Goal: Task Accomplishment & Management: Use online tool/utility

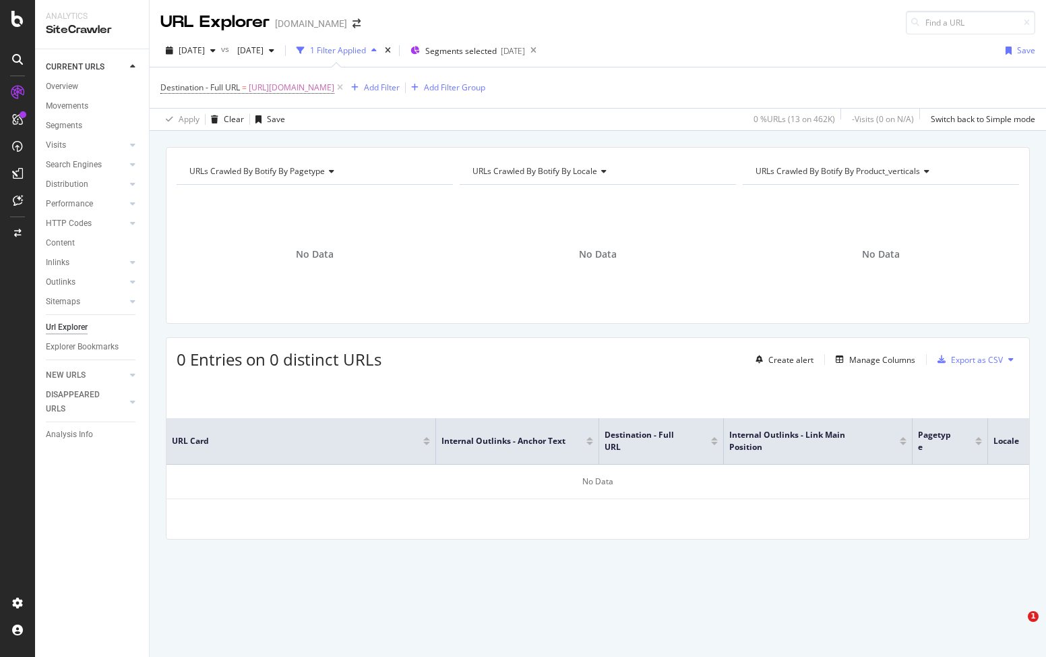
click at [334, 86] on span "[URL][DOMAIN_NAME]" at bounding box center [292, 87] width 86 height 19
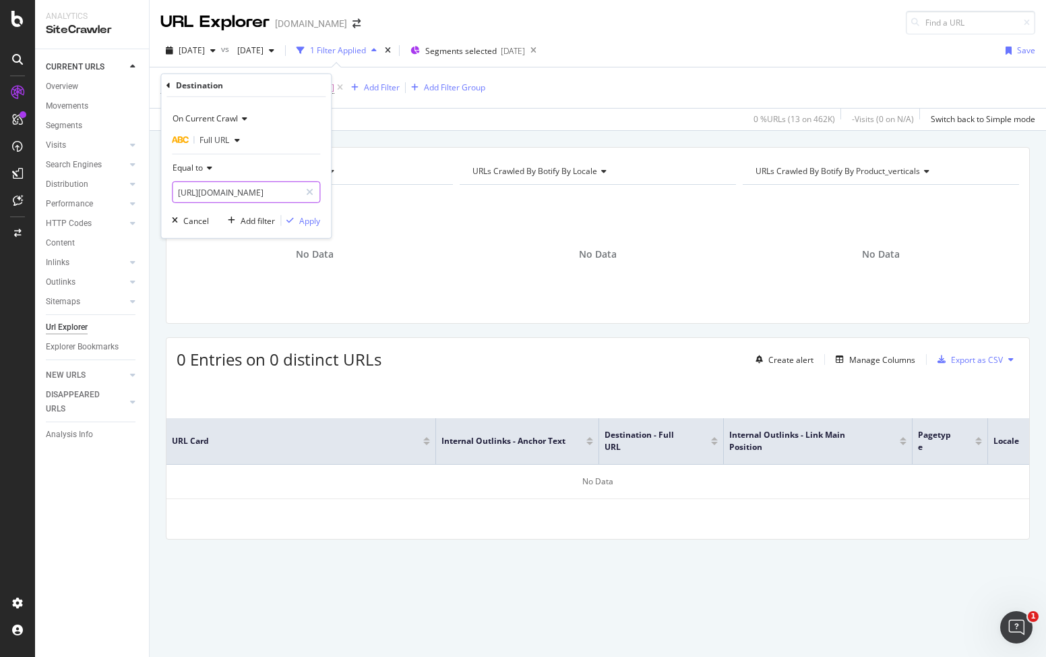
click at [309, 194] on icon at bounding box center [309, 191] width 7 height 9
click at [297, 194] on input "text" at bounding box center [246, 192] width 147 height 22
paste input "[URL][DOMAIN_NAME]"
type input "[URL][DOMAIN_NAME]"
click at [305, 225] on div "Apply" at bounding box center [309, 219] width 21 height 11
